Goal: Task Accomplishment & Management: Complete application form

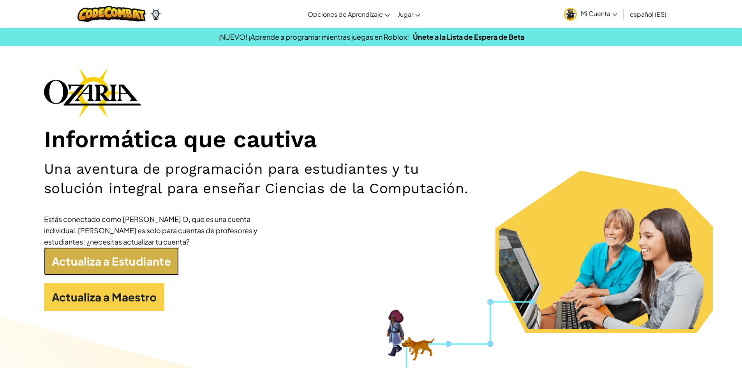
click at [110, 265] on link "Actualiza a Estudiante" at bounding box center [111, 261] width 135 height 28
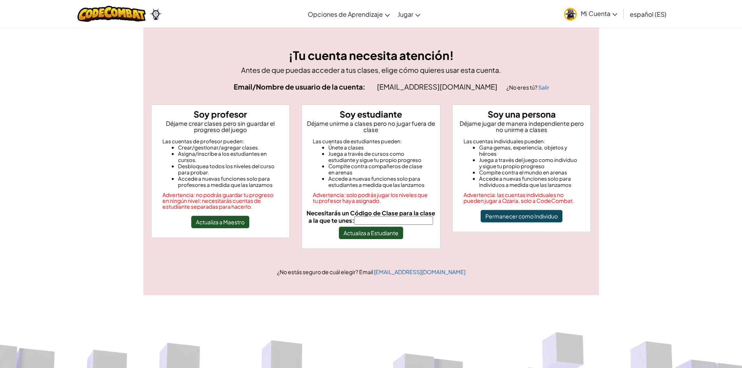
click at [382, 222] on input "Necesitarás un Código de Clase para la clase a la que te unes:" at bounding box center [394, 220] width 79 height 9
type input "HillBoxBook"
click at [370, 235] on button "Actualiza a Estudiante" at bounding box center [371, 233] width 64 height 12
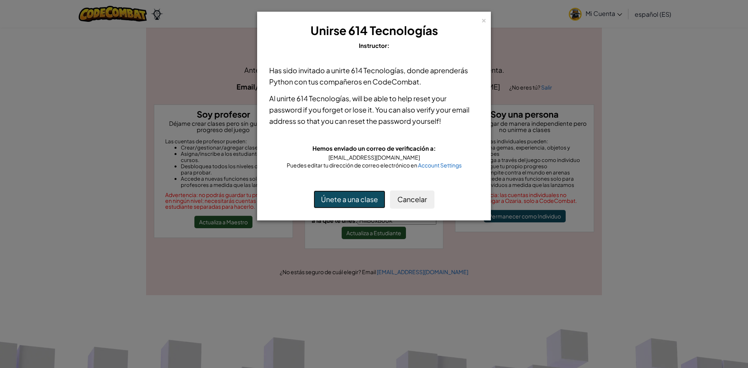
click at [335, 196] on button "Únete a una clase" at bounding box center [350, 200] width 72 height 18
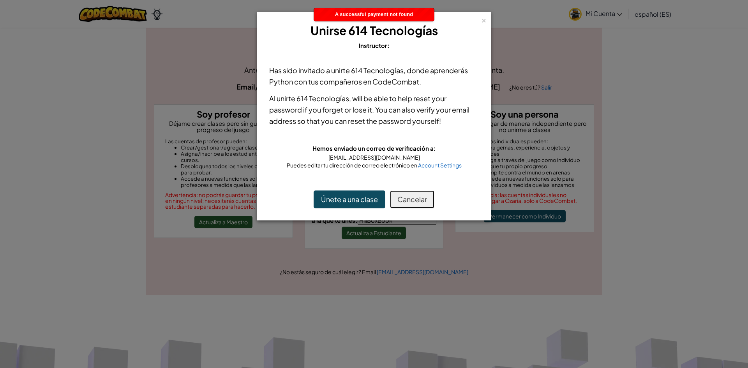
click at [412, 197] on button "Cancelar" at bounding box center [412, 200] width 44 height 18
